Goal: Leave review/rating: Leave review/rating

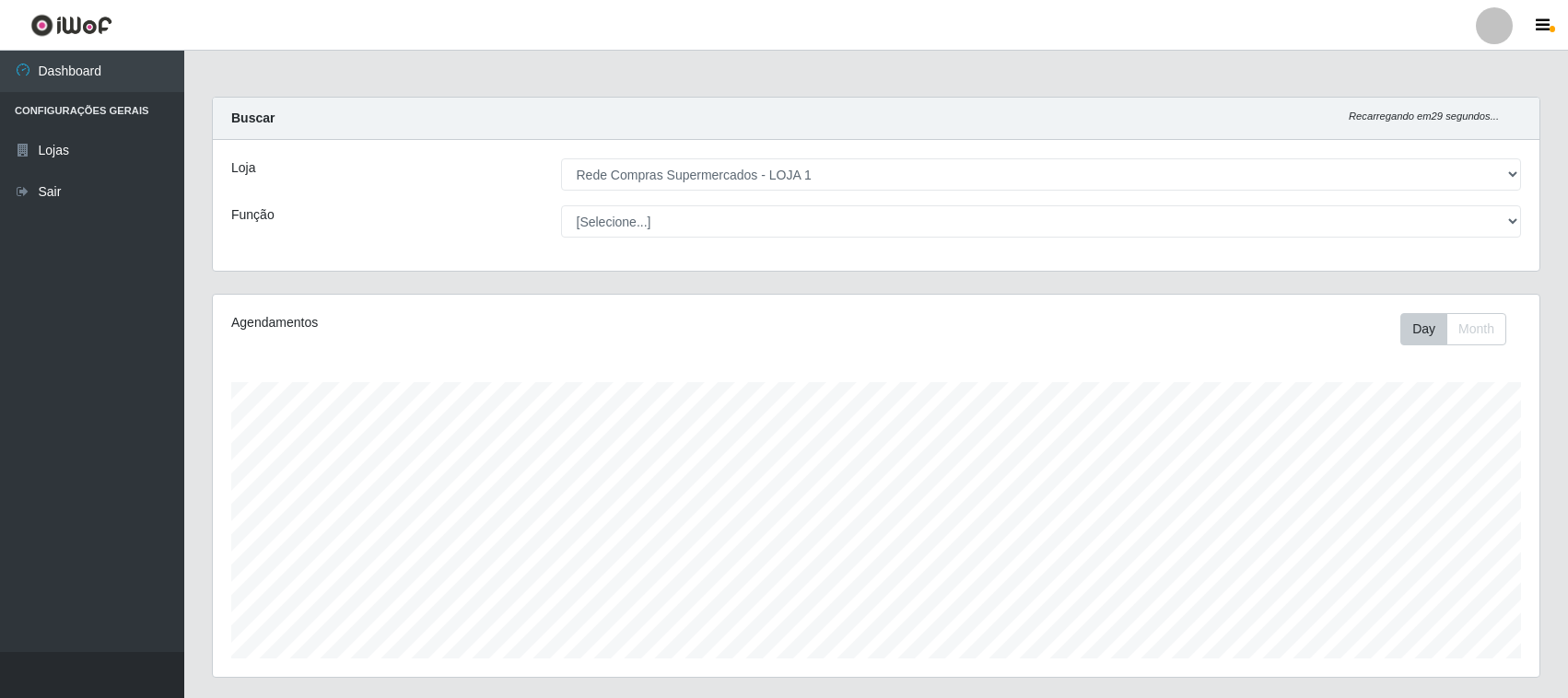
select select "158"
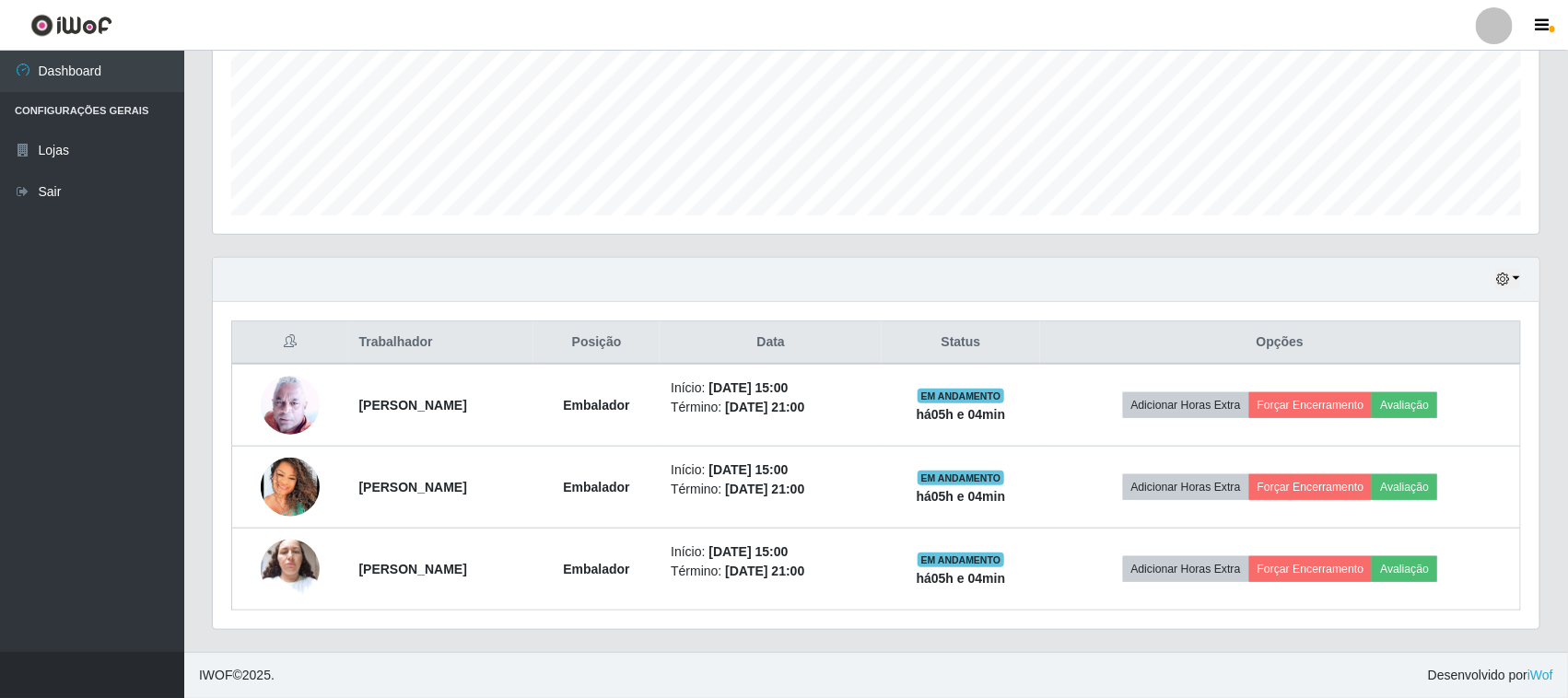
scroll to position [383, 1327]
click at [1512, 283] on button "button" at bounding box center [1508, 280] width 26 height 22
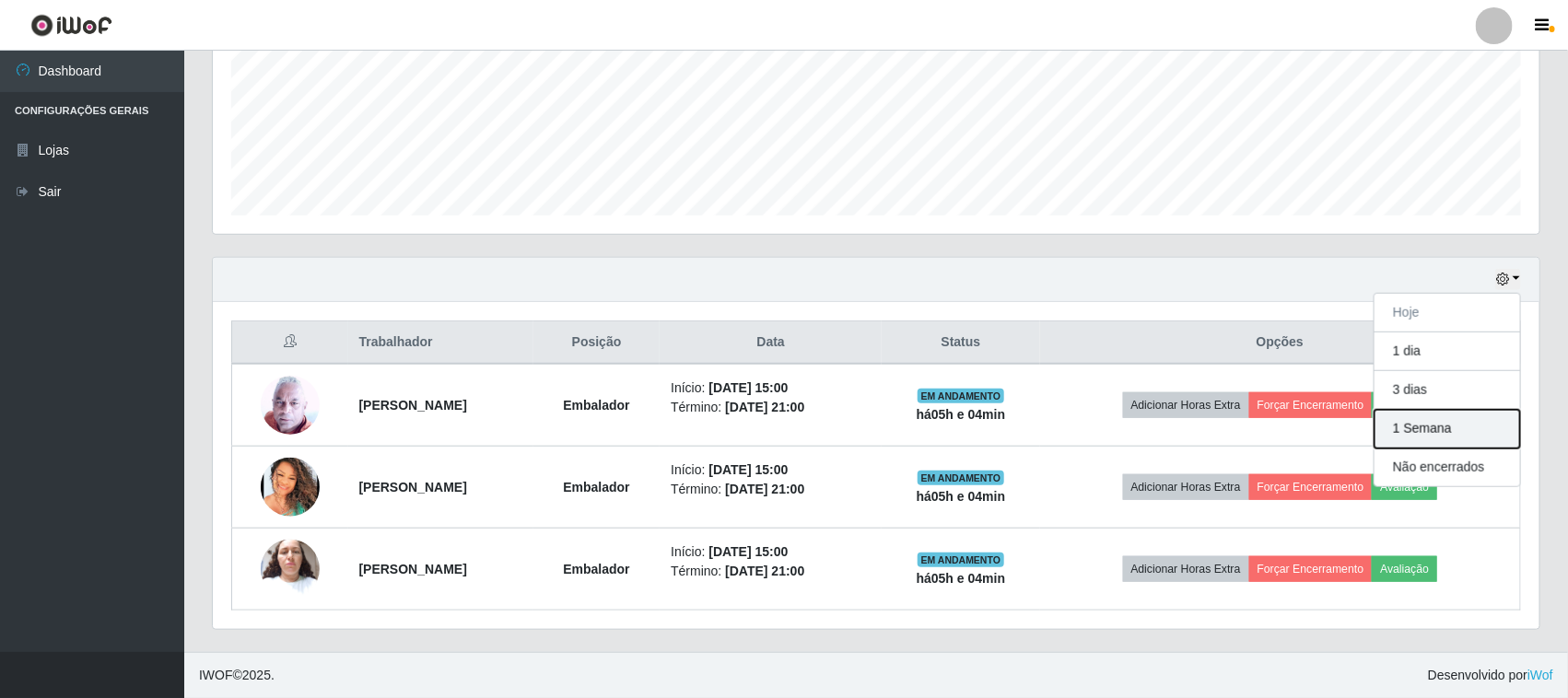
click at [1419, 440] on button "1 Semana" at bounding box center [1447, 429] width 146 height 38
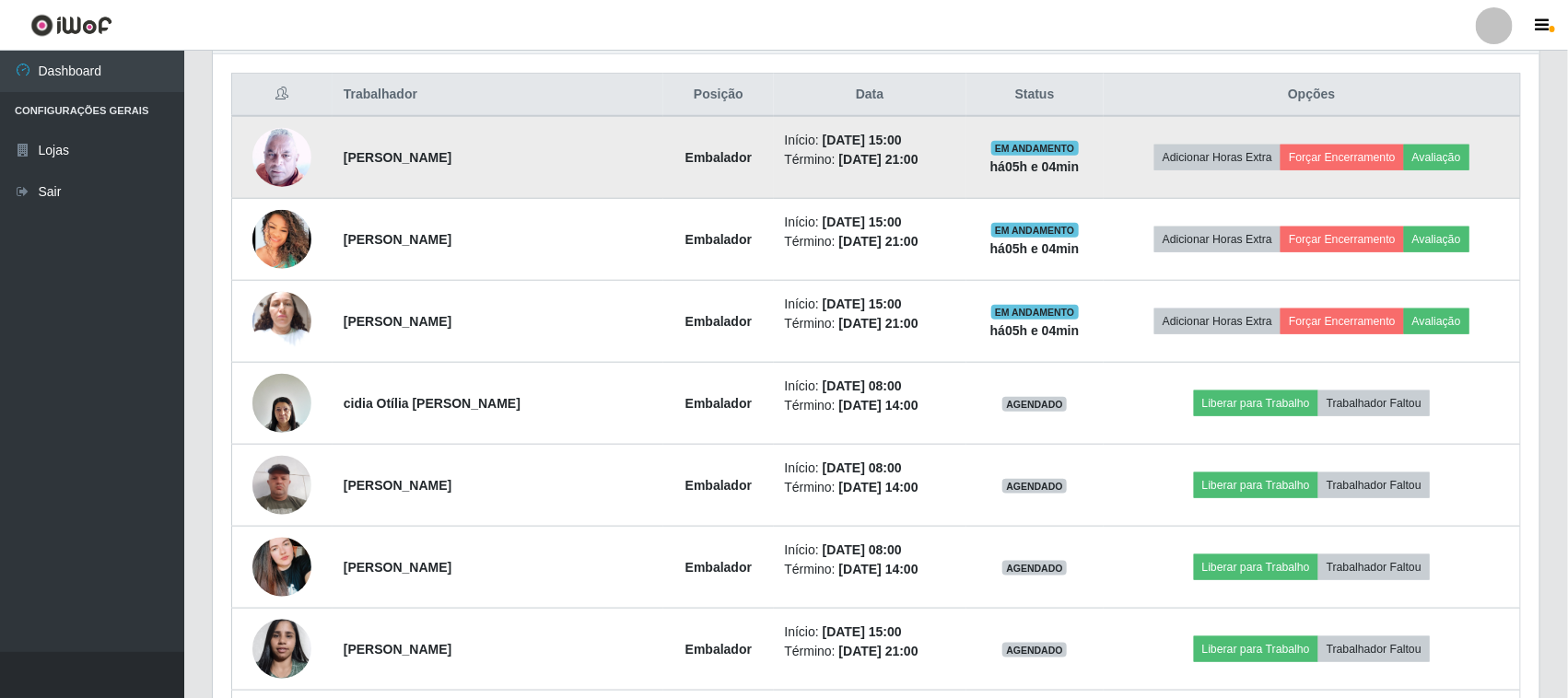
scroll to position [461, 0]
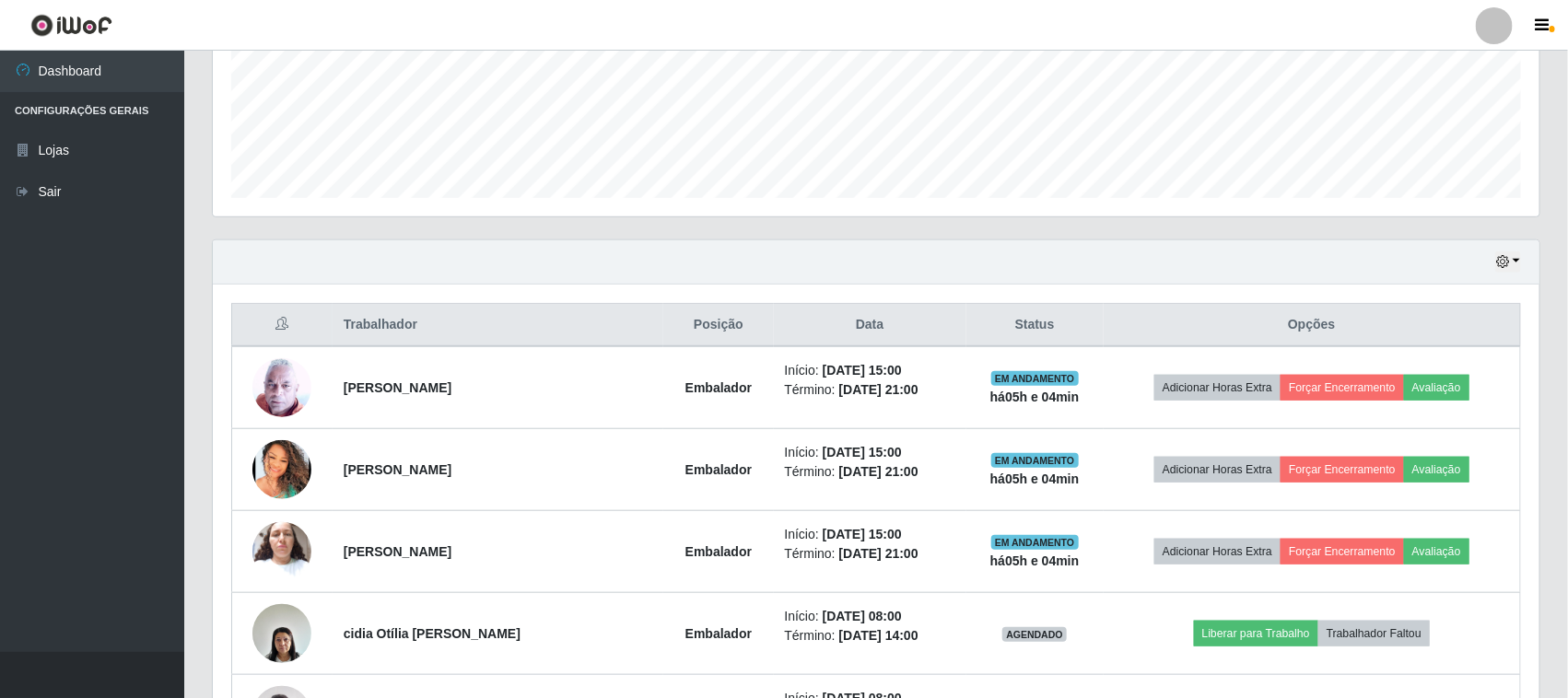
click at [1513, 273] on div "Hoje 1 dia 3 dias 1 Semana Não encerrados" at bounding box center [876, 262] width 1327 height 44
click at [1520, 258] on button "button" at bounding box center [1508, 263] width 26 height 22
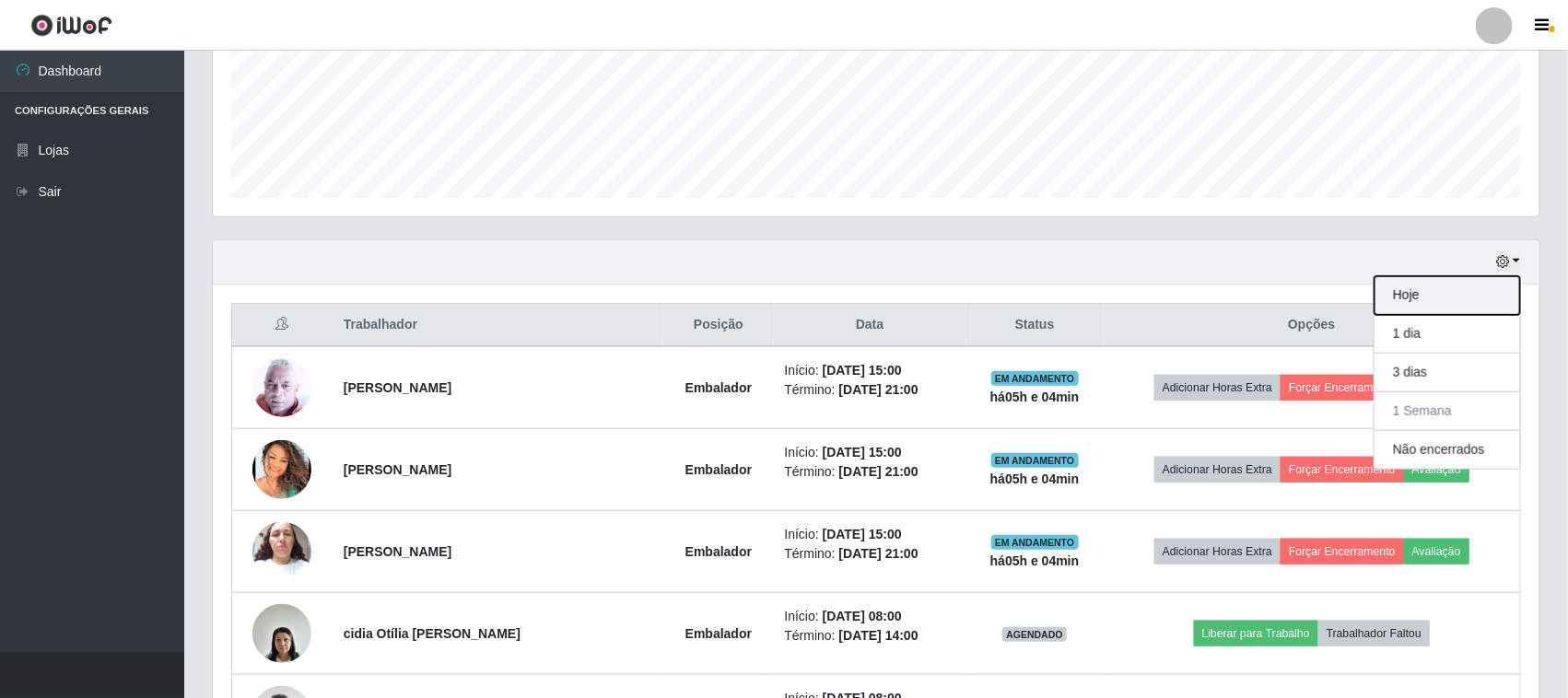
click at [1439, 307] on button "Hoje" at bounding box center [1447, 295] width 146 height 38
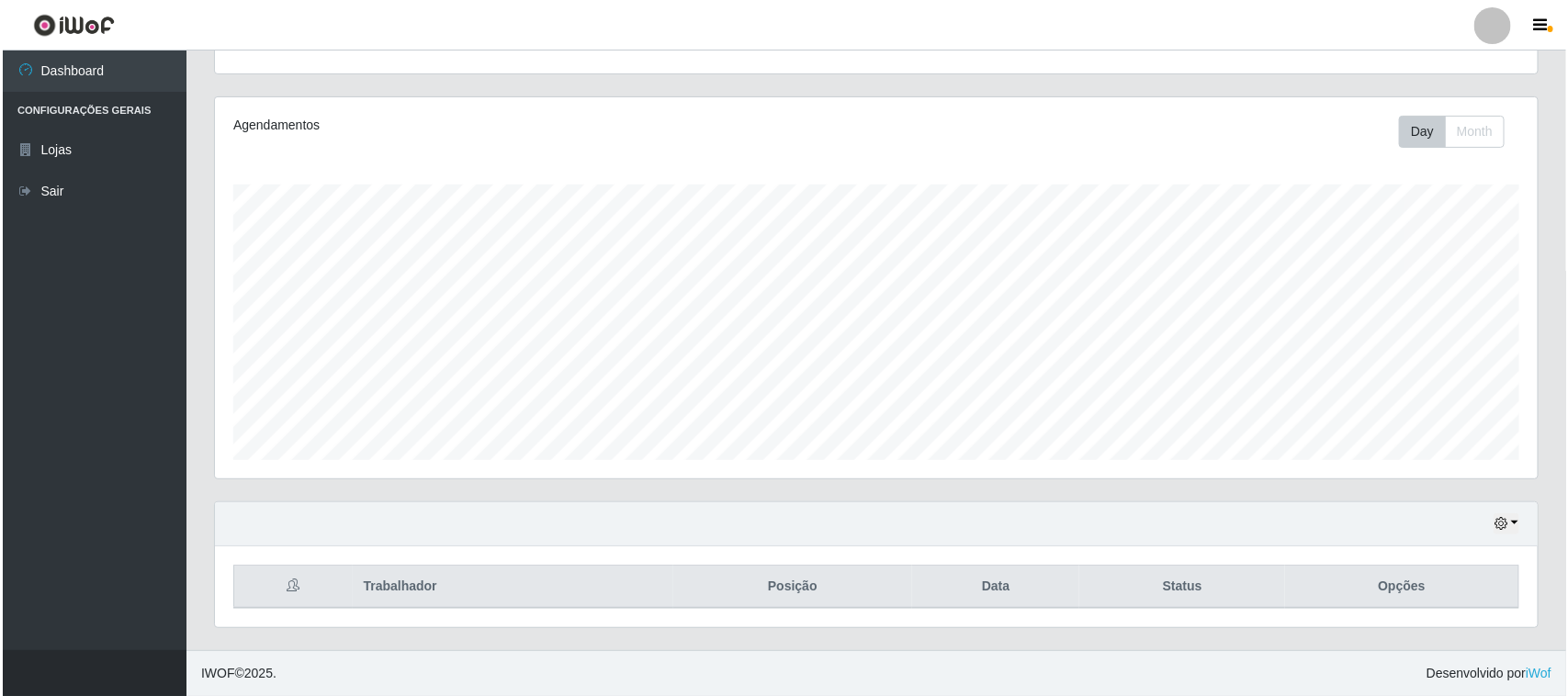
scroll to position [444, 0]
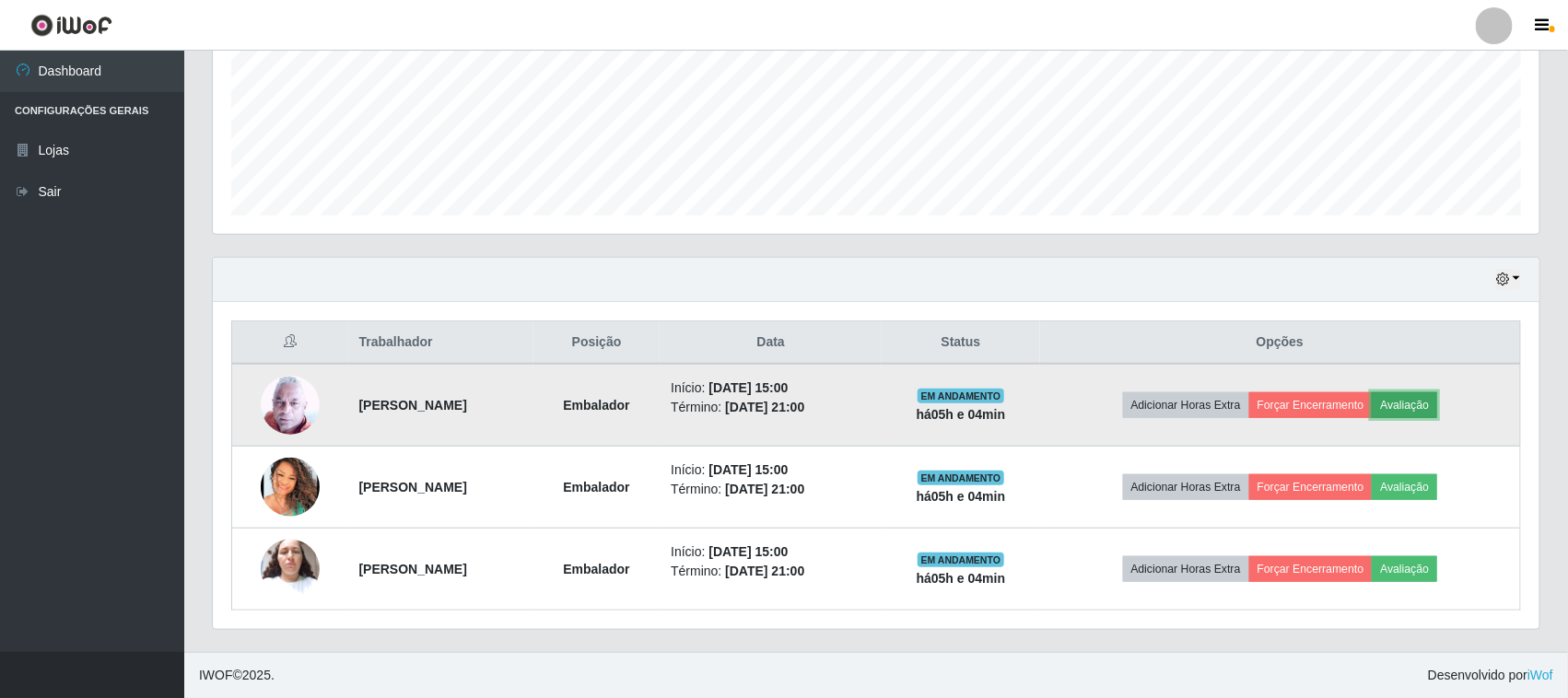
click at [1426, 397] on button "Avaliação" at bounding box center [1405, 406] width 65 height 26
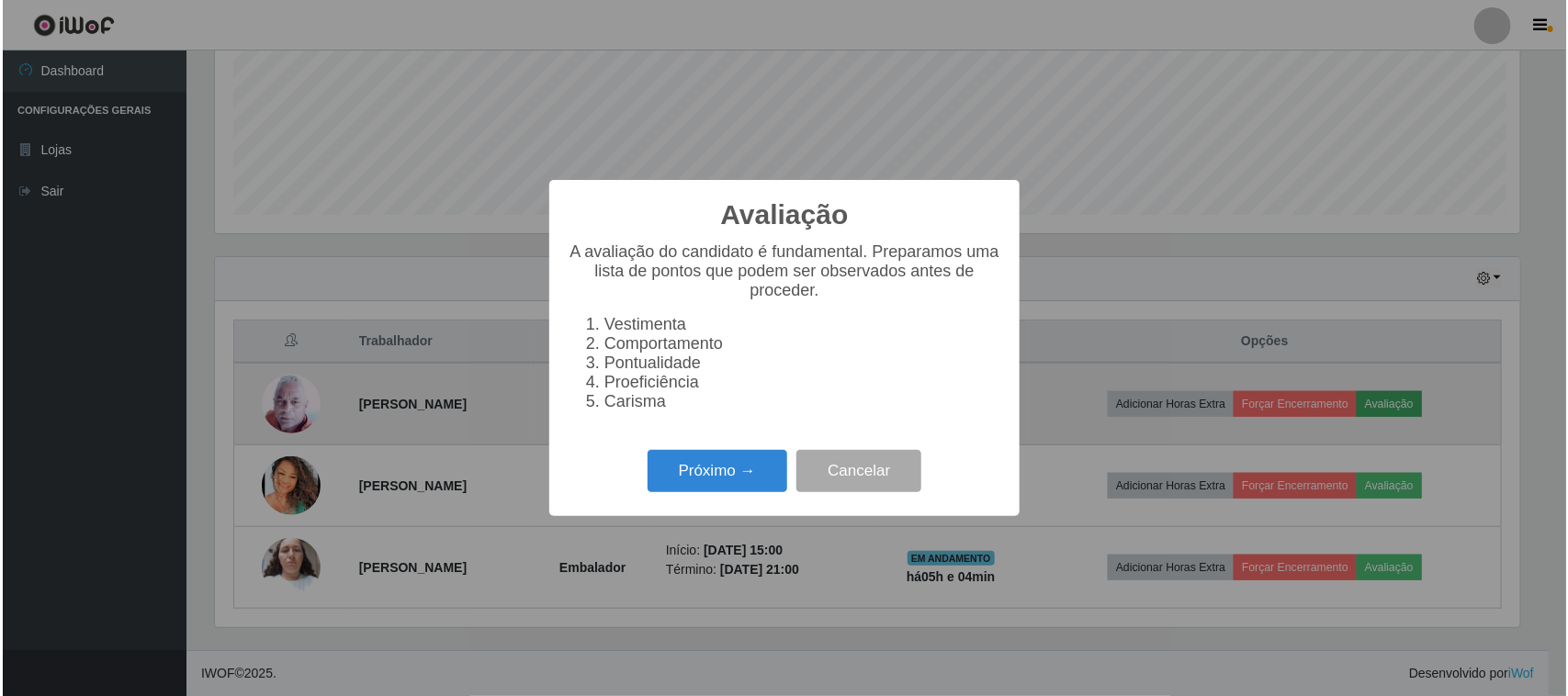
scroll to position [382, 1310]
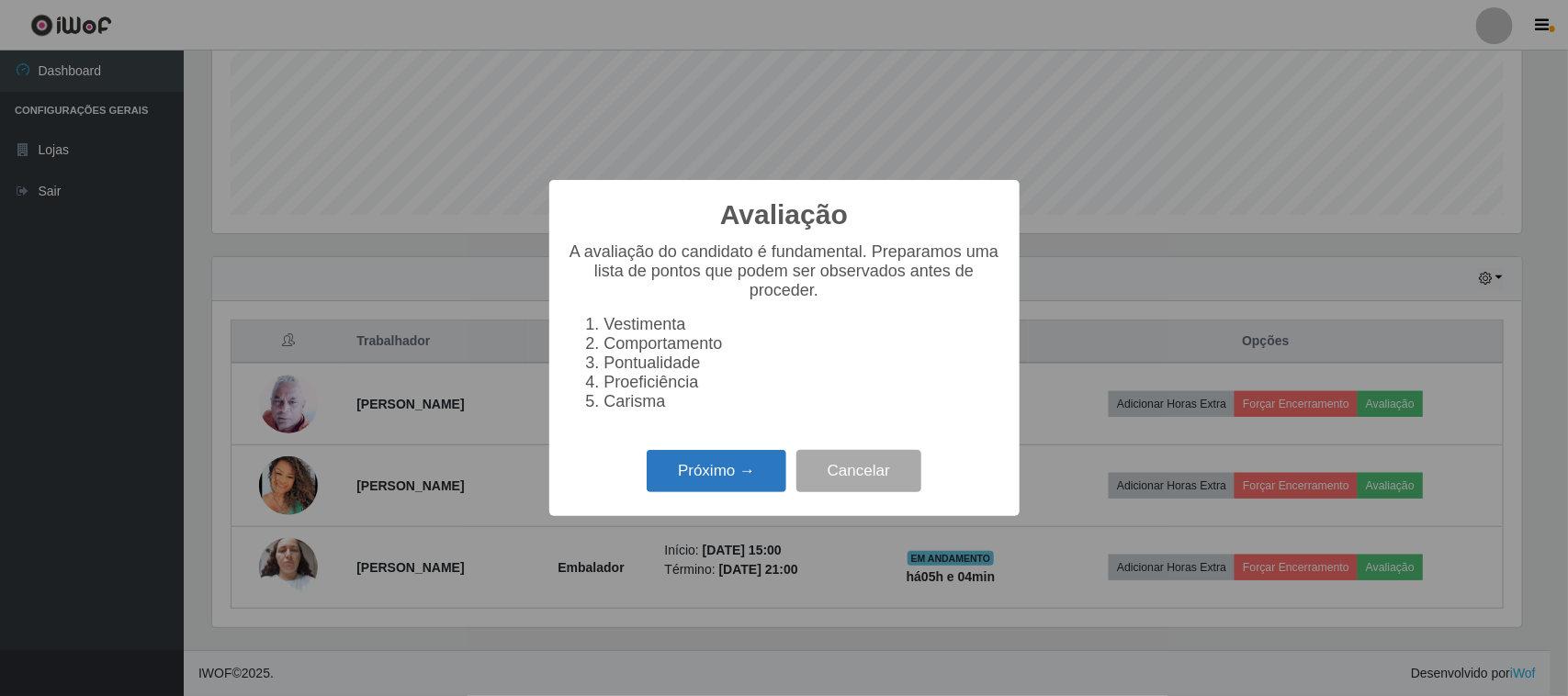
click at [725, 479] on button "Próximo →" at bounding box center [716, 472] width 139 height 43
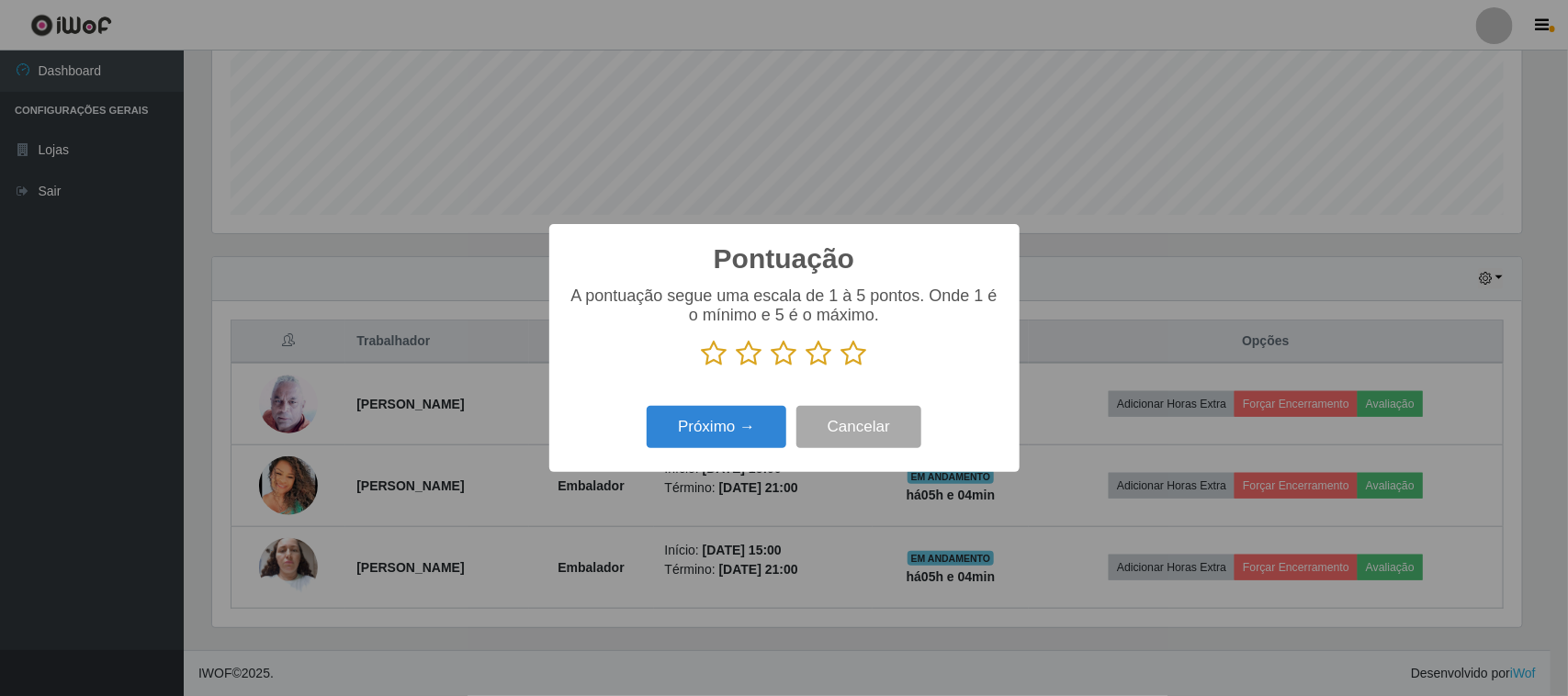
scroll to position [918432, 917094]
click at [839, 353] on p at bounding box center [784, 353] width 434 height 27
click at [851, 358] on icon at bounding box center [854, 353] width 26 height 27
click at [841, 367] on input "radio" at bounding box center [841, 367] width 0 height 0
click at [736, 434] on button "Próximo →" at bounding box center [716, 428] width 139 height 43
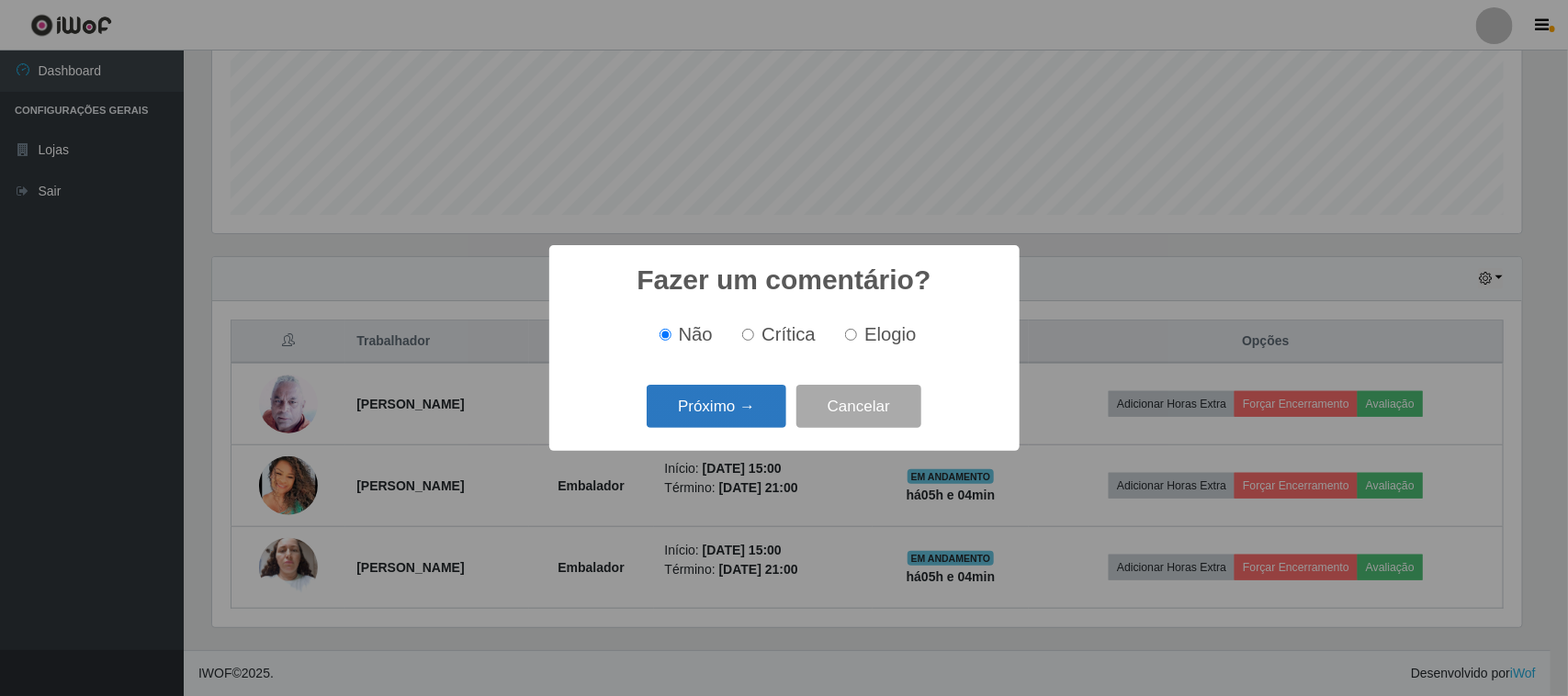
click at [737, 405] on button "Próximo →" at bounding box center [716, 406] width 139 height 43
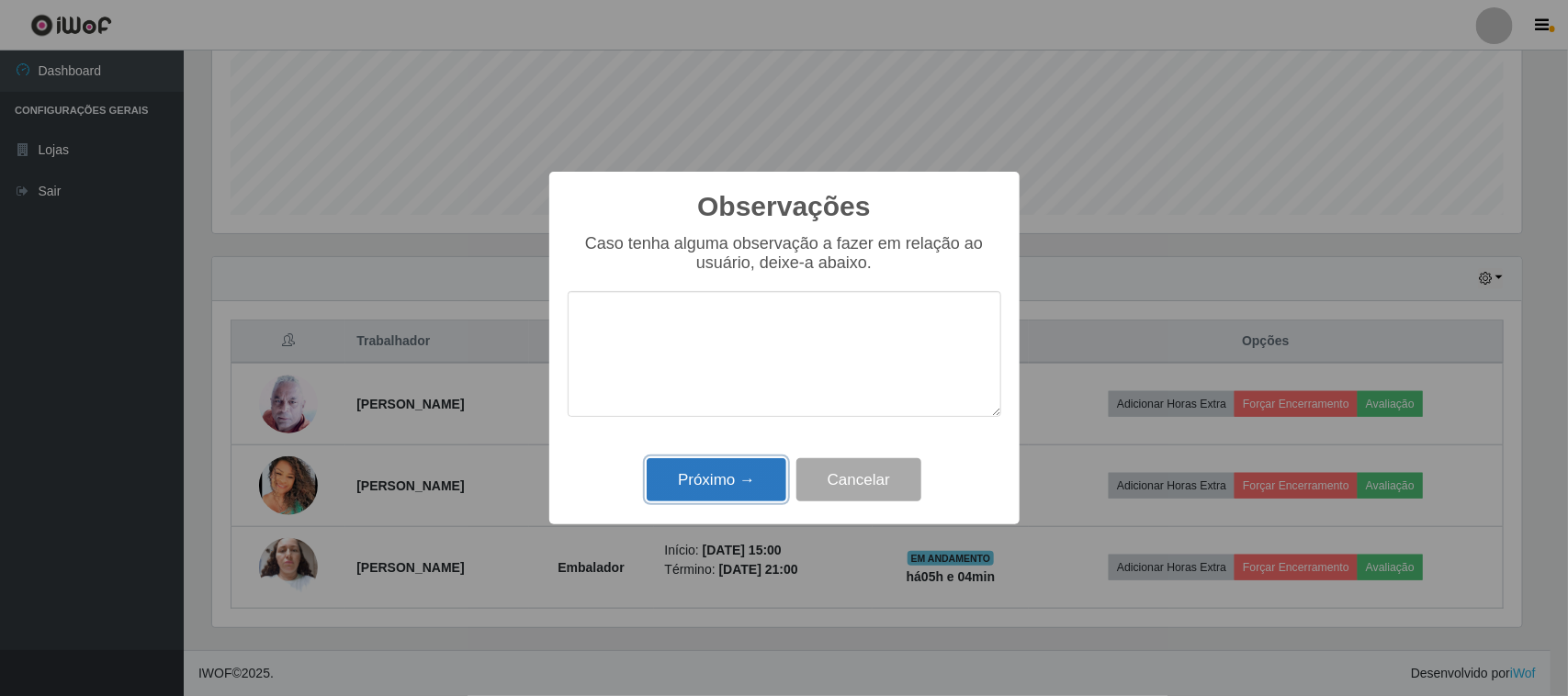
click at [750, 480] on button "Próximo →" at bounding box center [716, 480] width 139 height 43
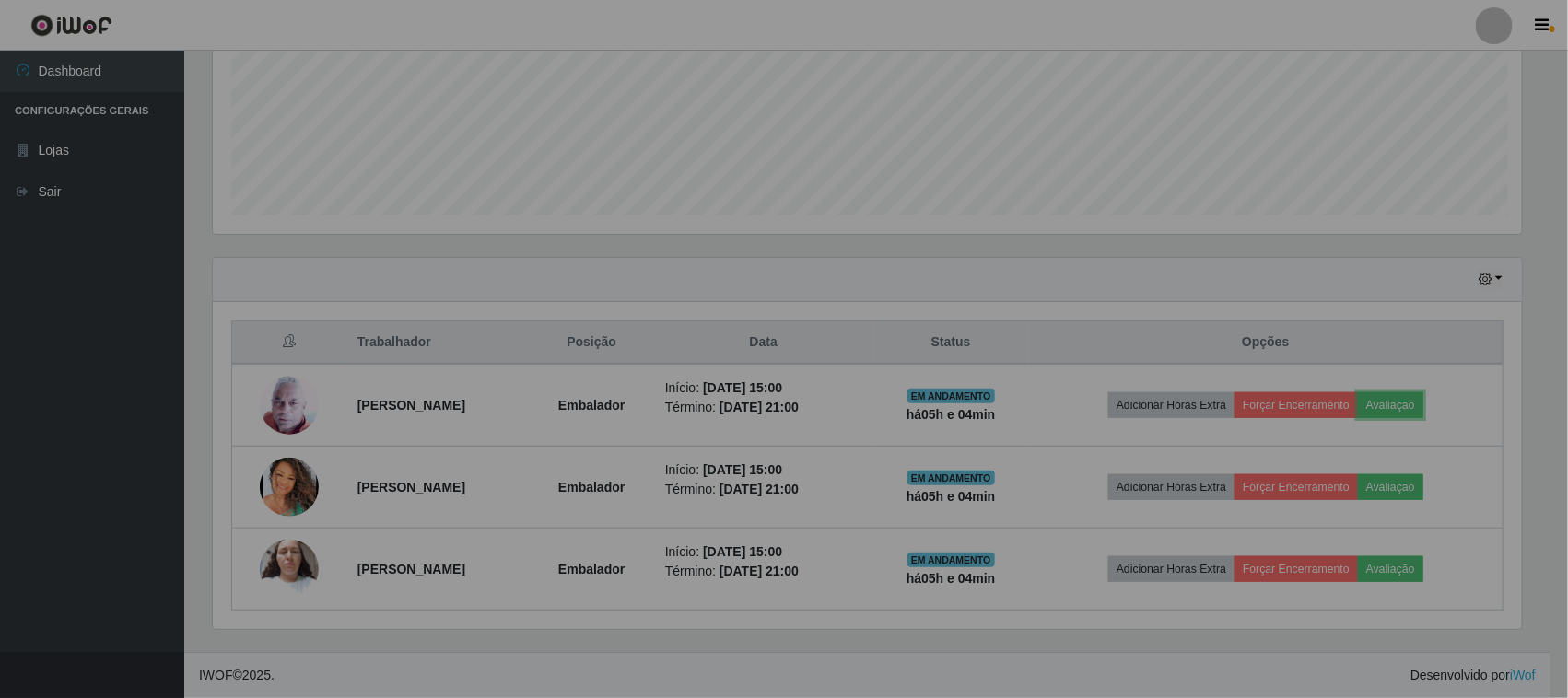
scroll to position [383, 1327]
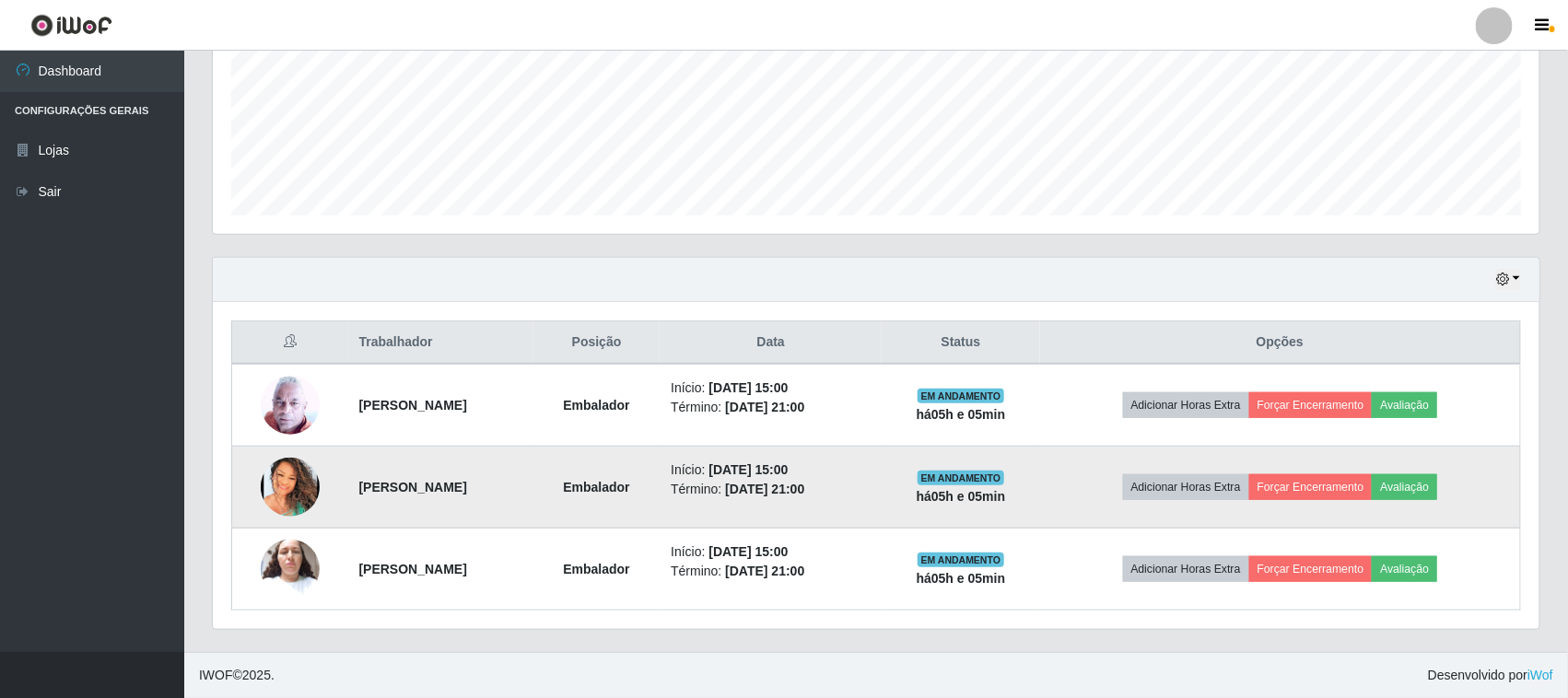
click at [1419, 468] on td "Adicionar Horas Extra Forçar Encerramento Avaliação" at bounding box center [1281, 487] width 481 height 82
click at [1437, 495] on button "Avaliação" at bounding box center [1405, 487] width 65 height 26
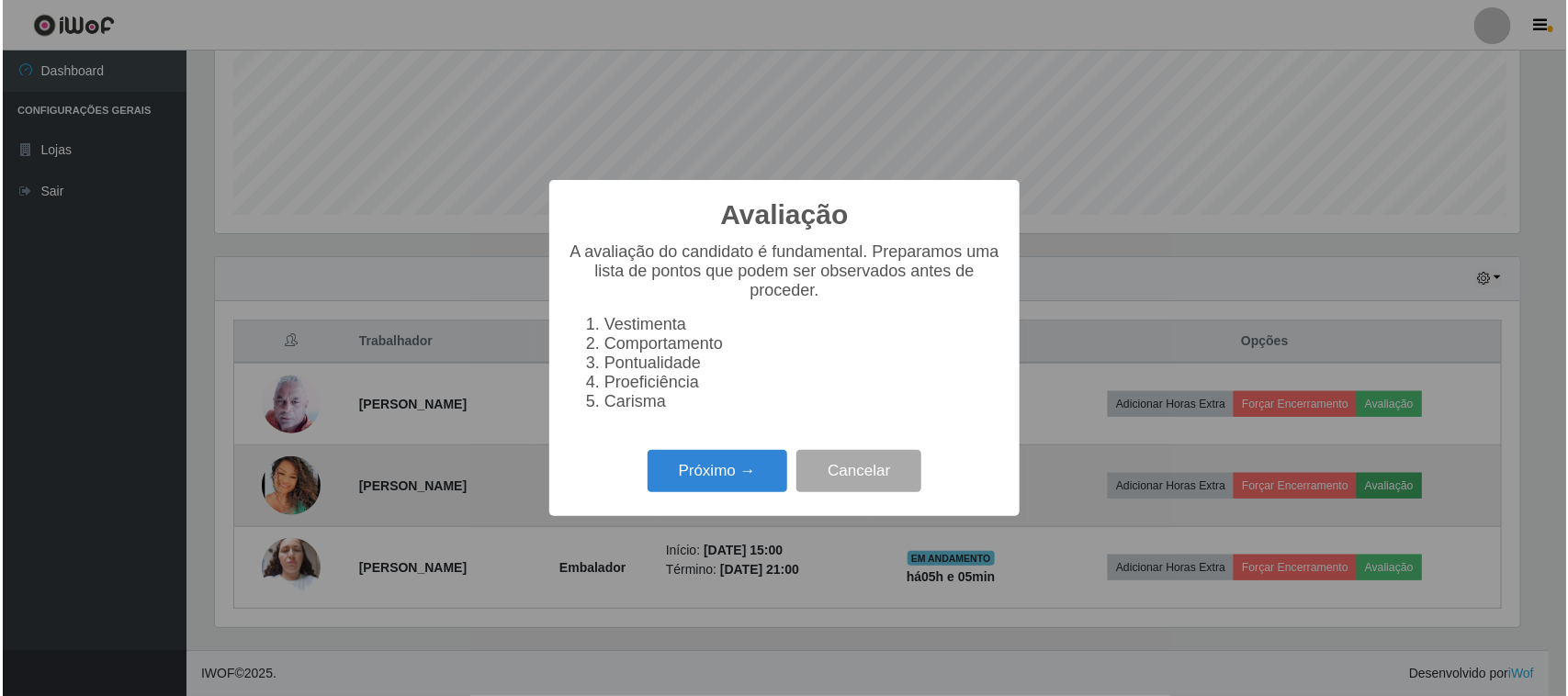
scroll to position [382, 1310]
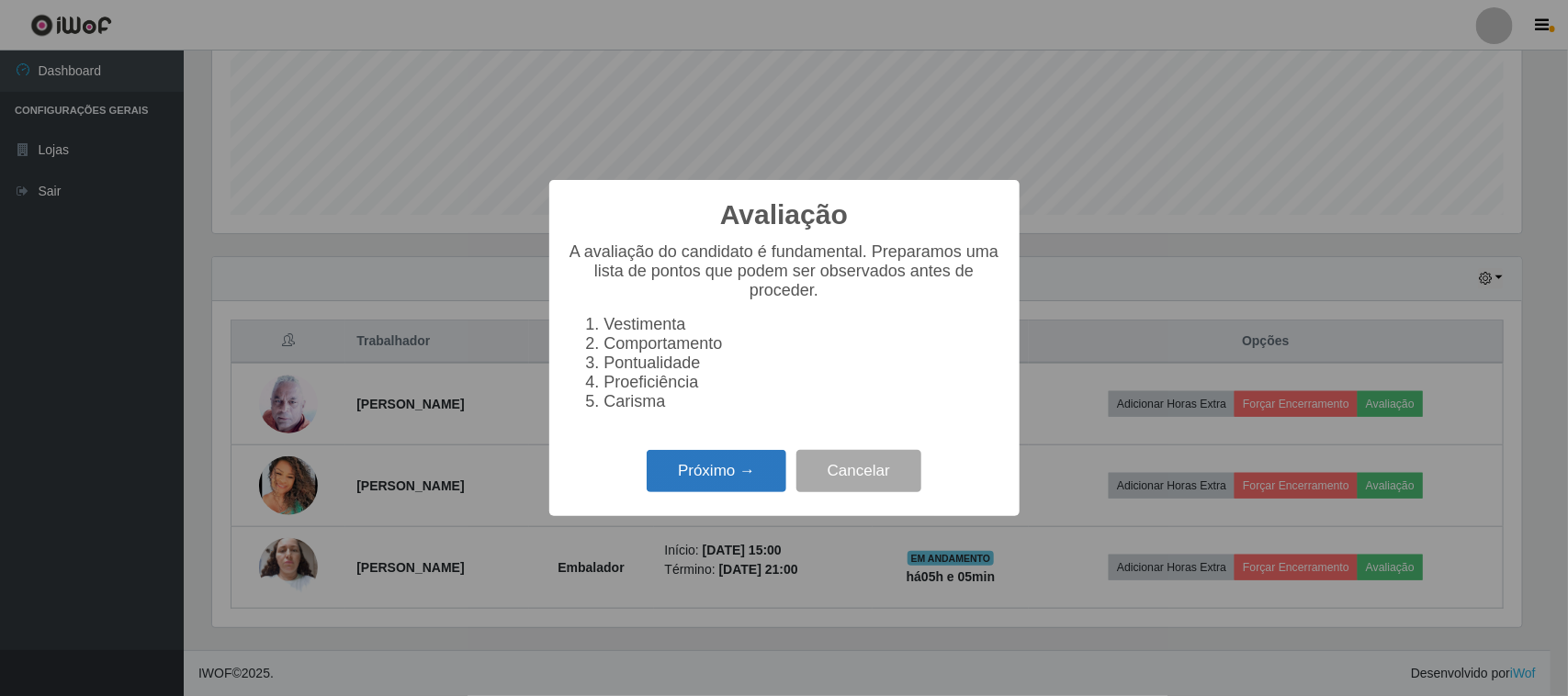
click at [699, 464] on button "Próximo →" at bounding box center [716, 472] width 139 height 43
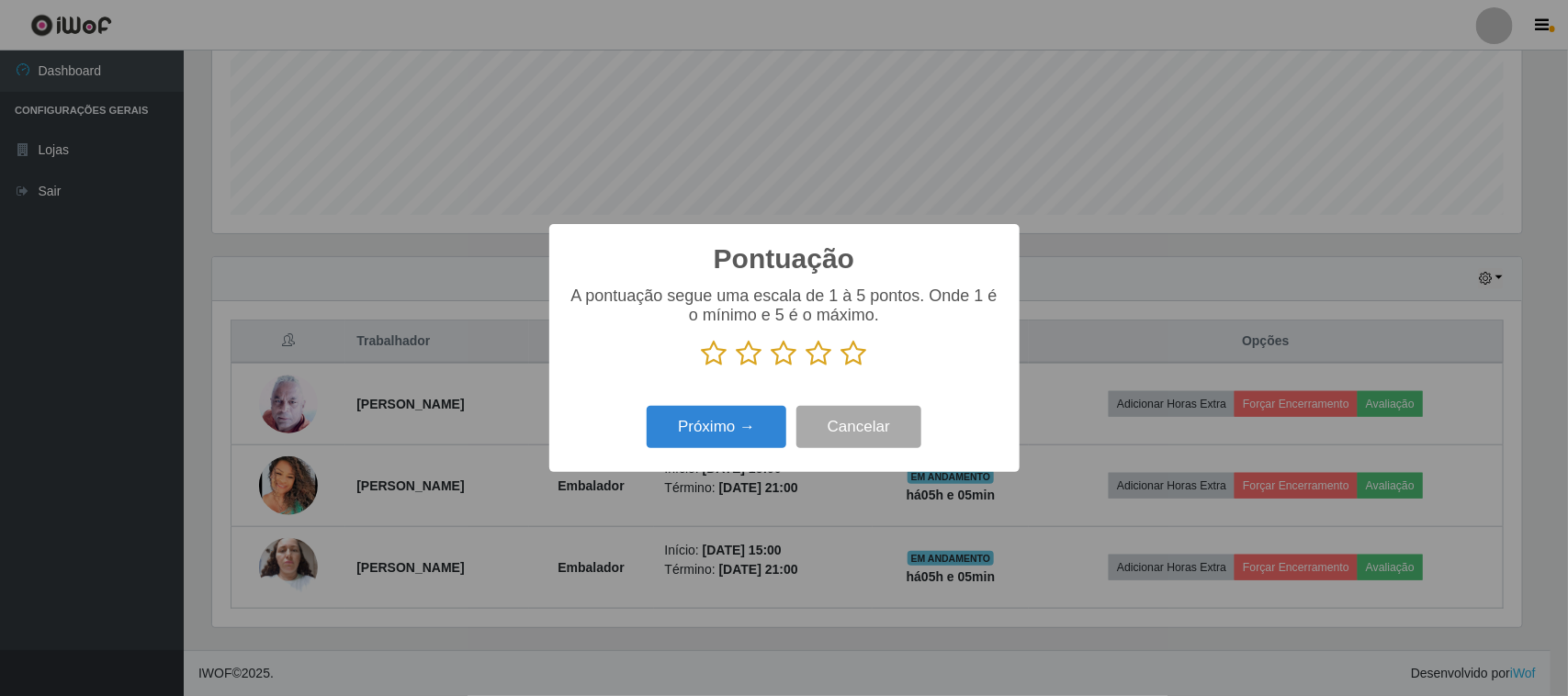
click at [852, 353] on icon at bounding box center [854, 353] width 26 height 27
click at [841, 367] on input "radio" at bounding box center [841, 367] width 0 height 0
click at [754, 420] on button "Próximo →" at bounding box center [716, 428] width 139 height 43
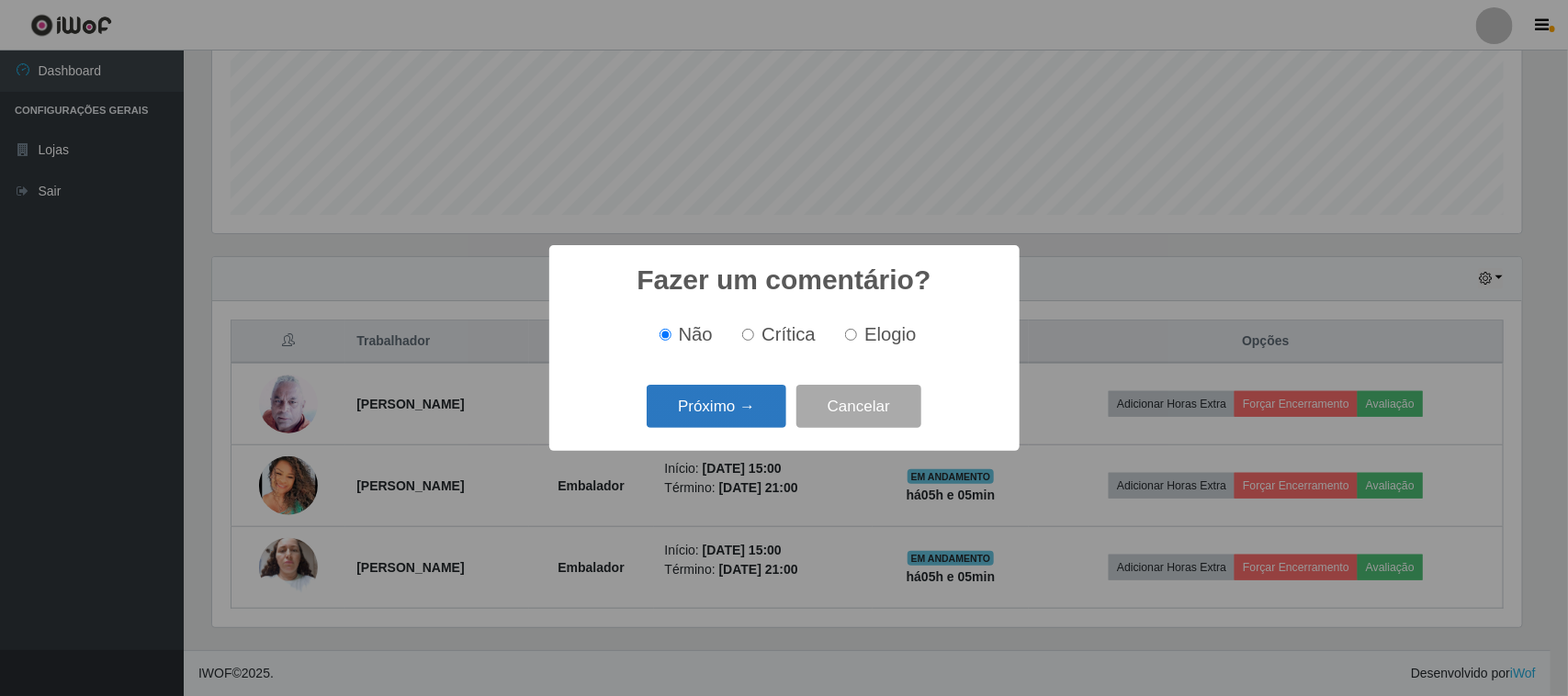
click at [718, 402] on button "Próximo →" at bounding box center [716, 406] width 139 height 43
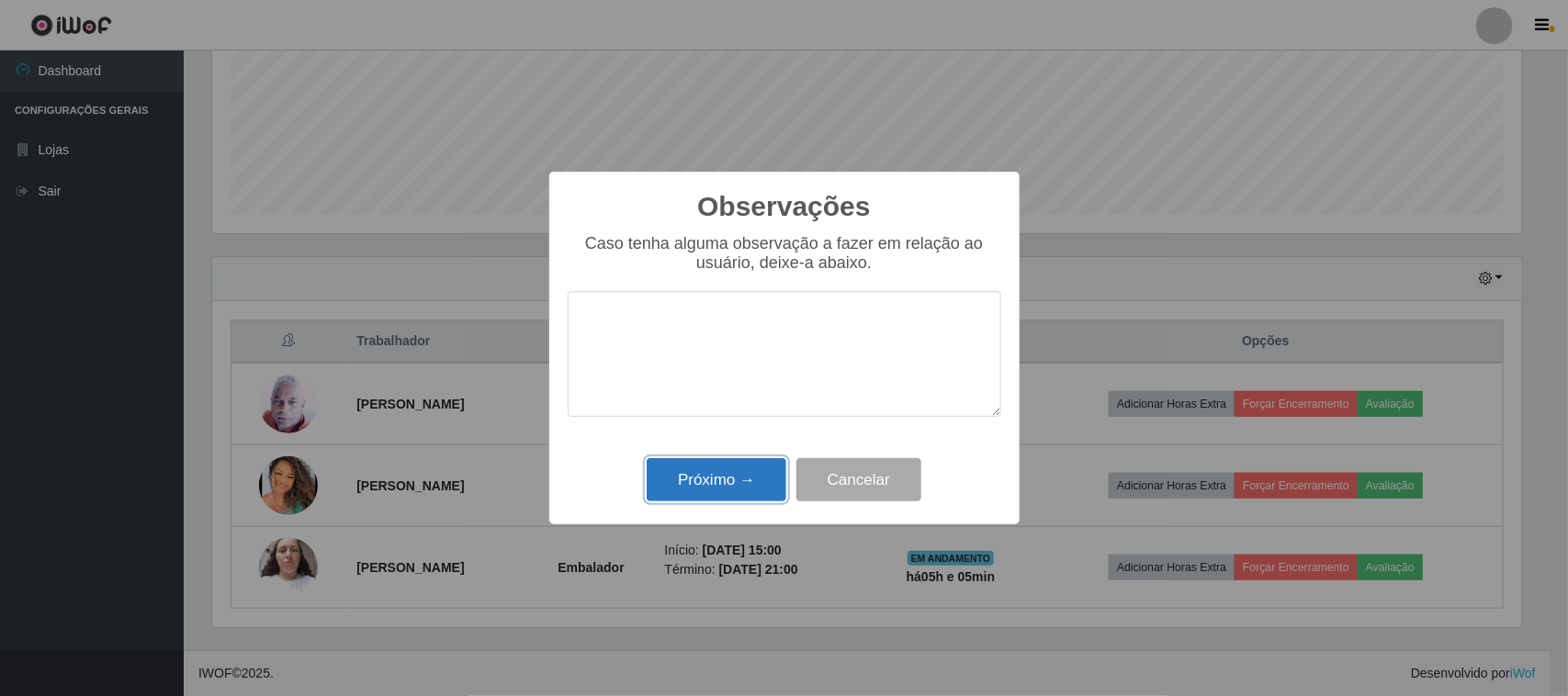
click at [709, 473] on button "Próximo →" at bounding box center [716, 480] width 139 height 43
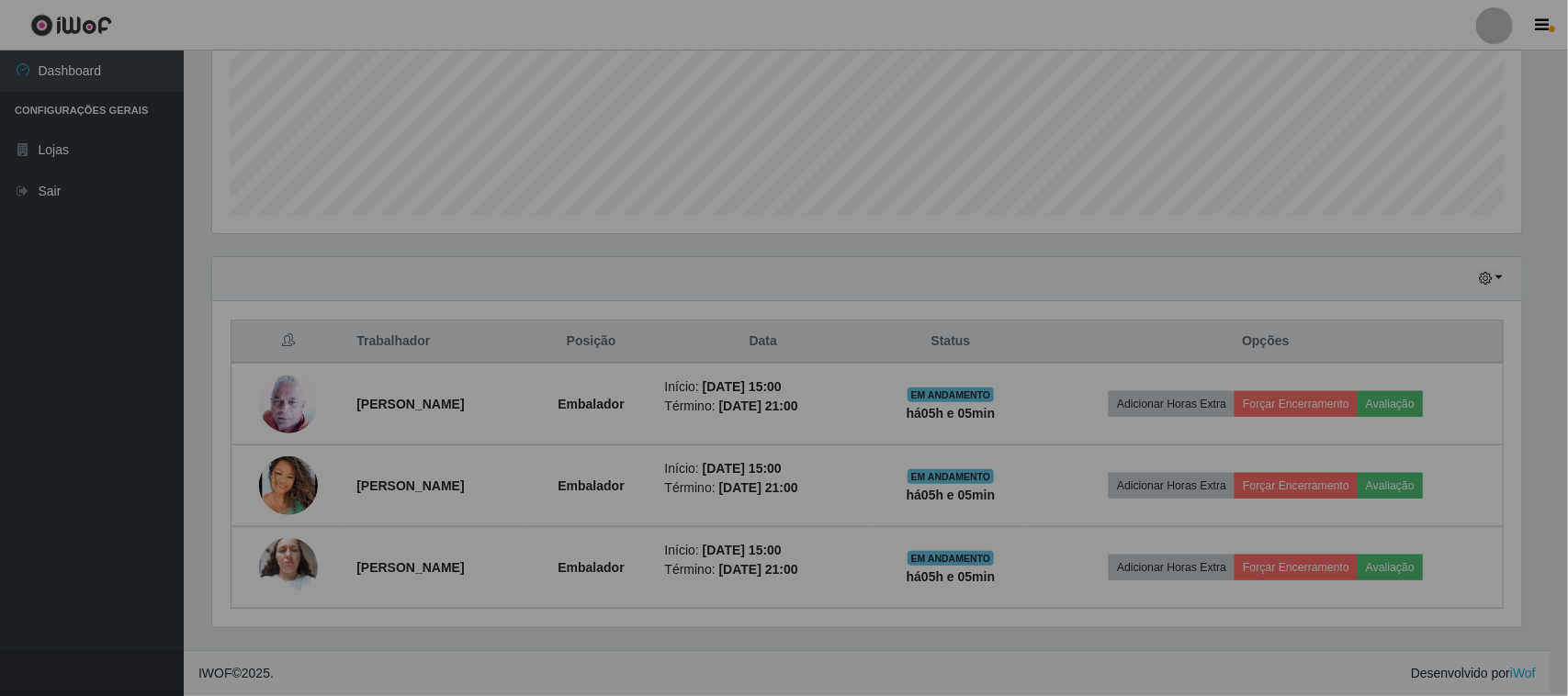
scroll to position [382, 1323]
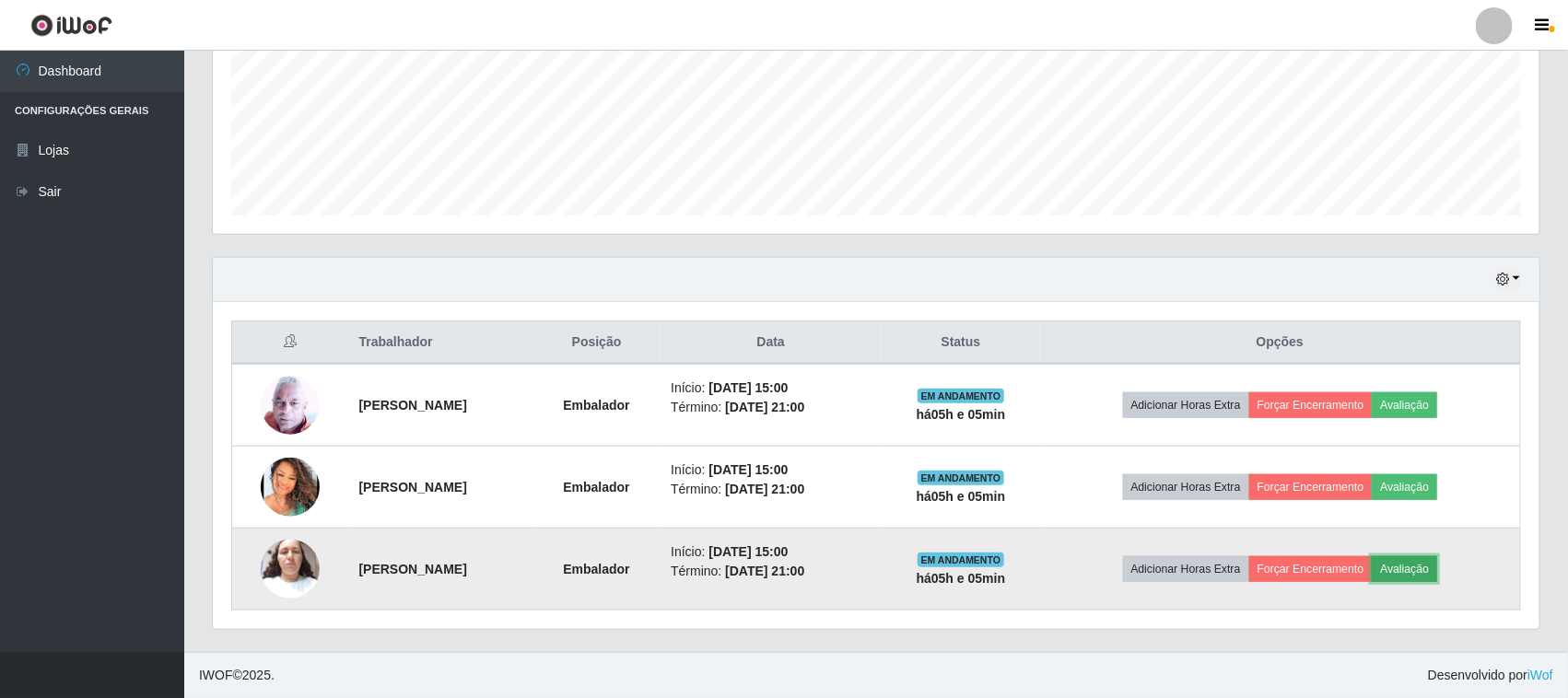
click at [1437, 567] on button "Avaliação" at bounding box center [1405, 569] width 65 height 26
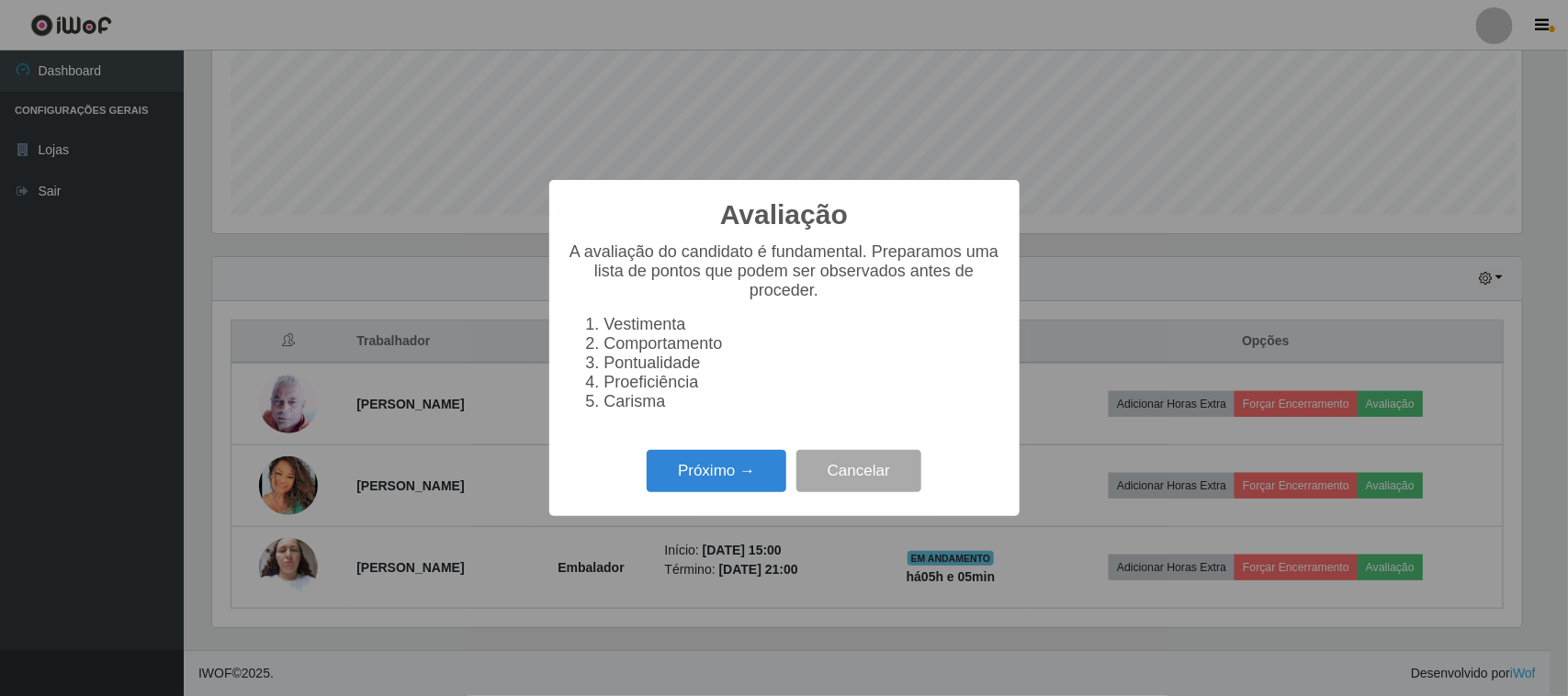
scroll to position [382, 1310]
click at [695, 462] on button "Próximo →" at bounding box center [716, 472] width 139 height 43
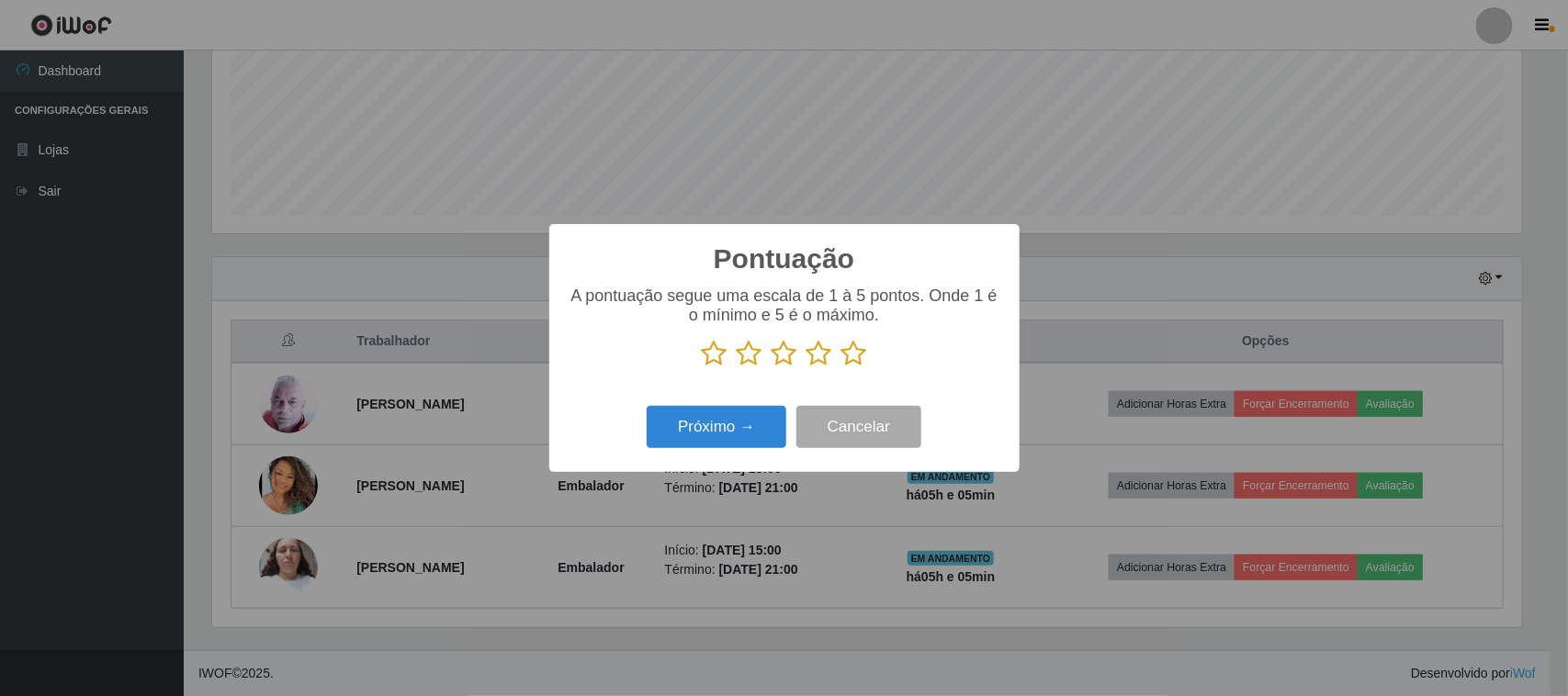
click at [866, 361] on p at bounding box center [784, 353] width 434 height 27
click at [854, 361] on icon at bounding box center [854, 353] width 26 height 27
click at [841, 367] on input "radio" at bounding box center [841, 367] width 0 height 0
click at [741, 438] on button "Próximo →" at bounding box center [716, 428] width 139 height 43
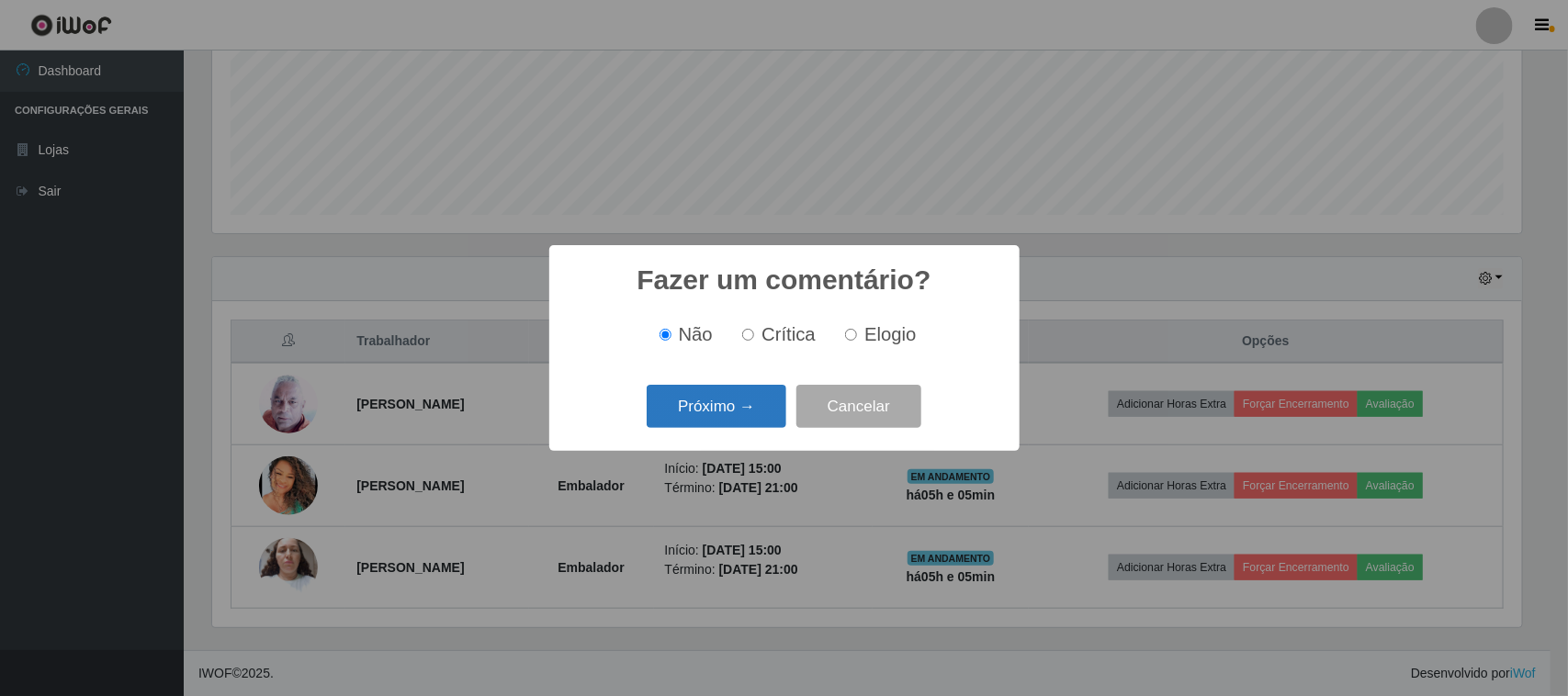
click at [768, 415] on button "Próximo →" at bounding box center [716, 406] width 139 height 43
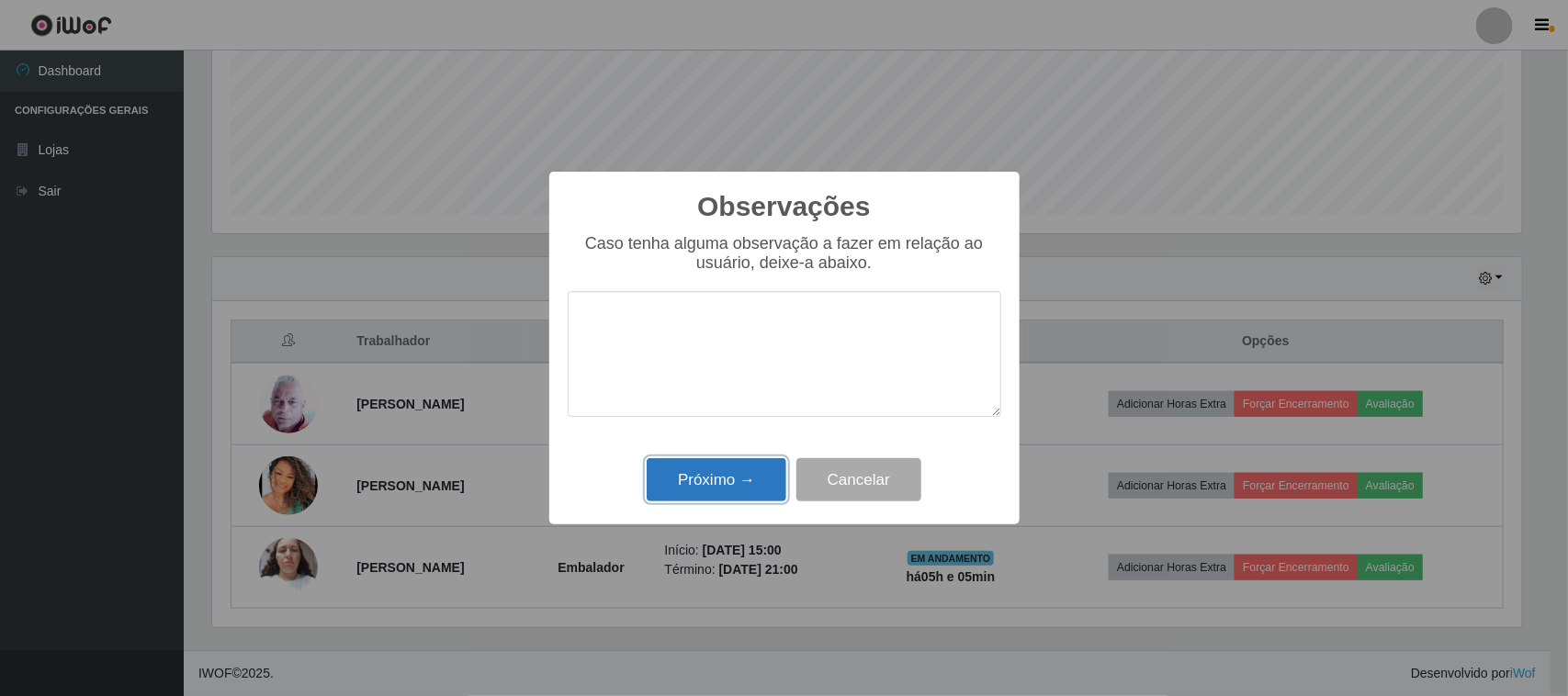
click at [707, 479] on button "Próximo →" at bounding box center [716, 480] width 139 height 43
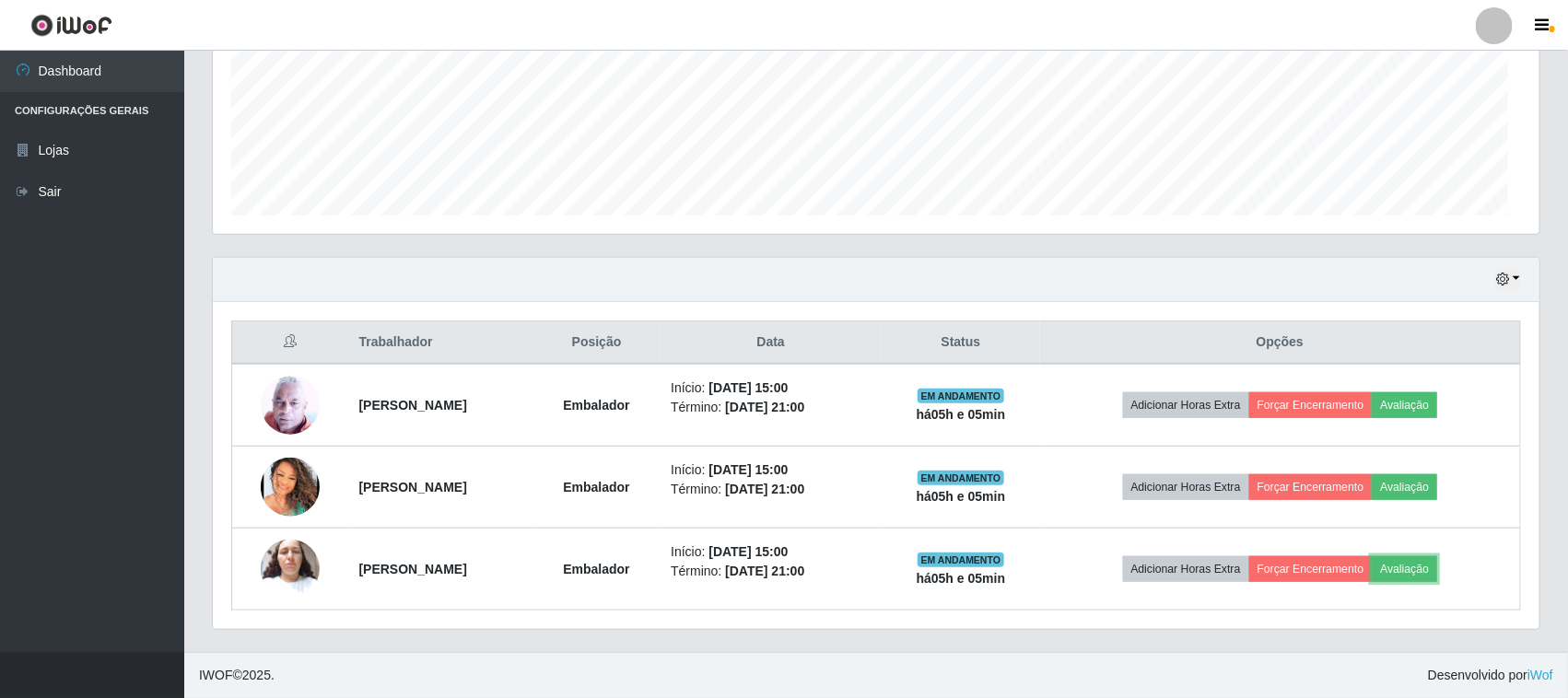
scroll to position [383, 1327]
